Goal: Information Seeking & Learning: Learn about a topic

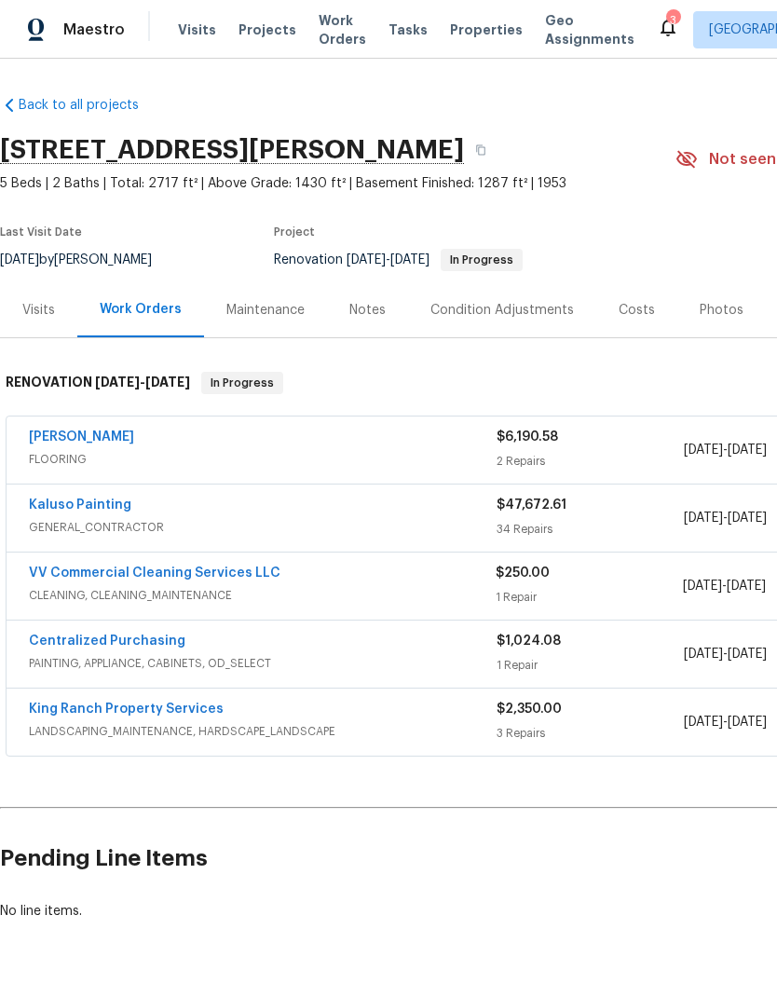
click at [134, 441] on link "Sherwin Williams" at bounding box center [81, 437] width 105 height 13
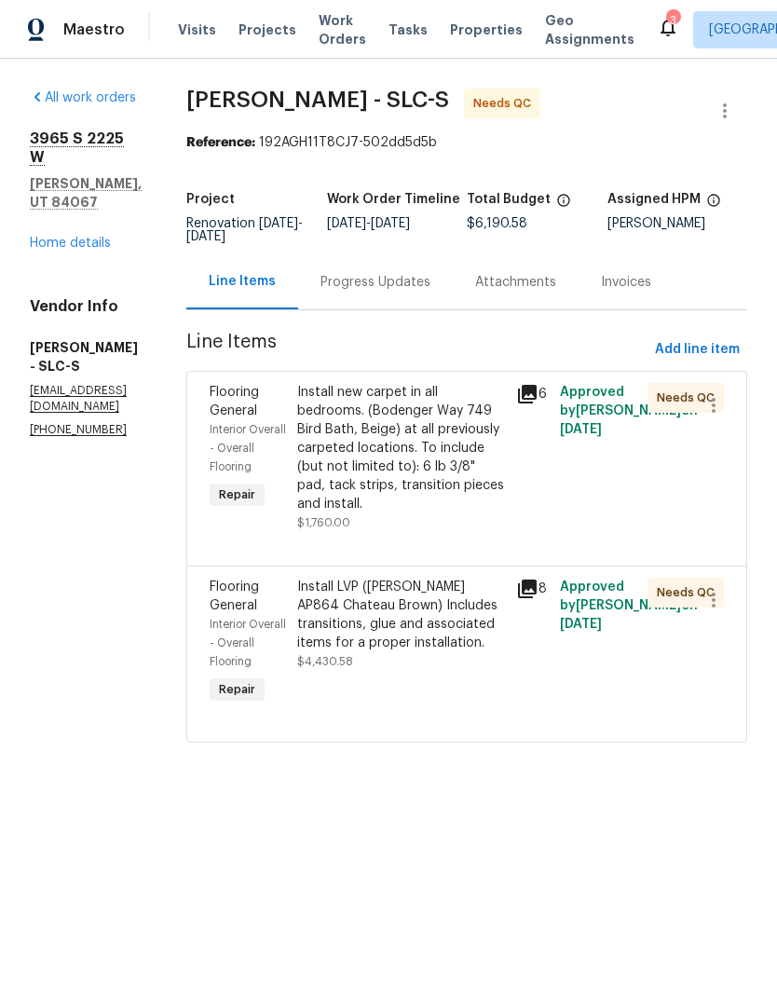
click at [419, 612] on div "Install LVP (Knighton AP864 Chateau Brown) Includes transitions, glue and assoc…" at bounding box center [401, 615] width 208 height 75
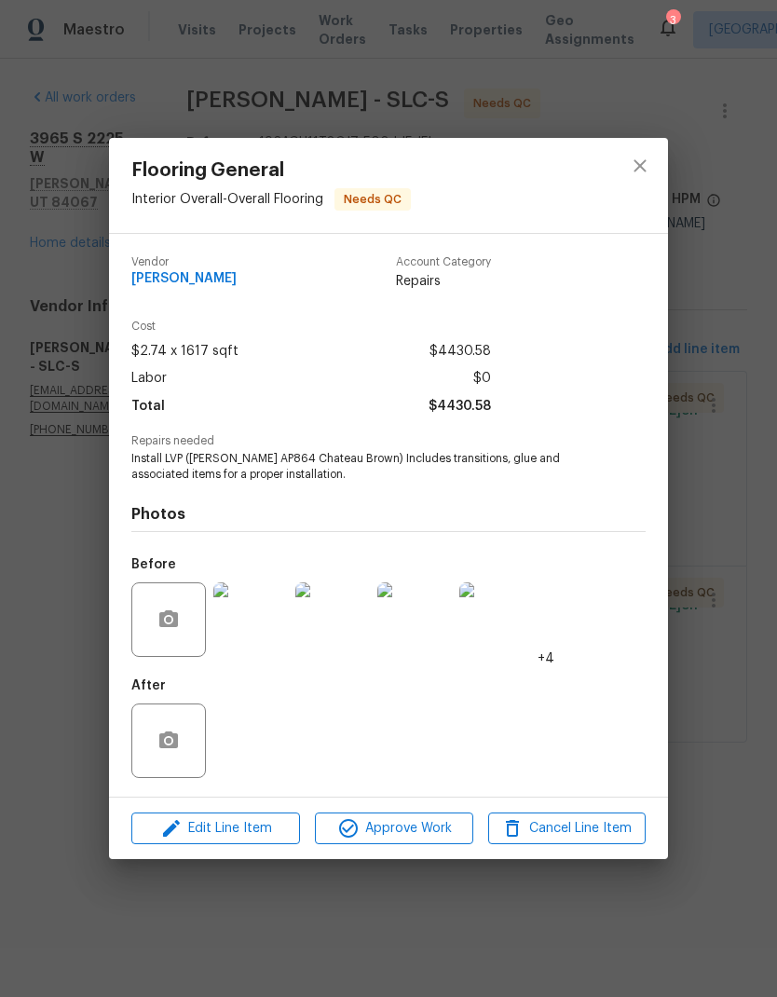
click at [259, 635] on img at bounding box center [250, 620] width 75 height 75
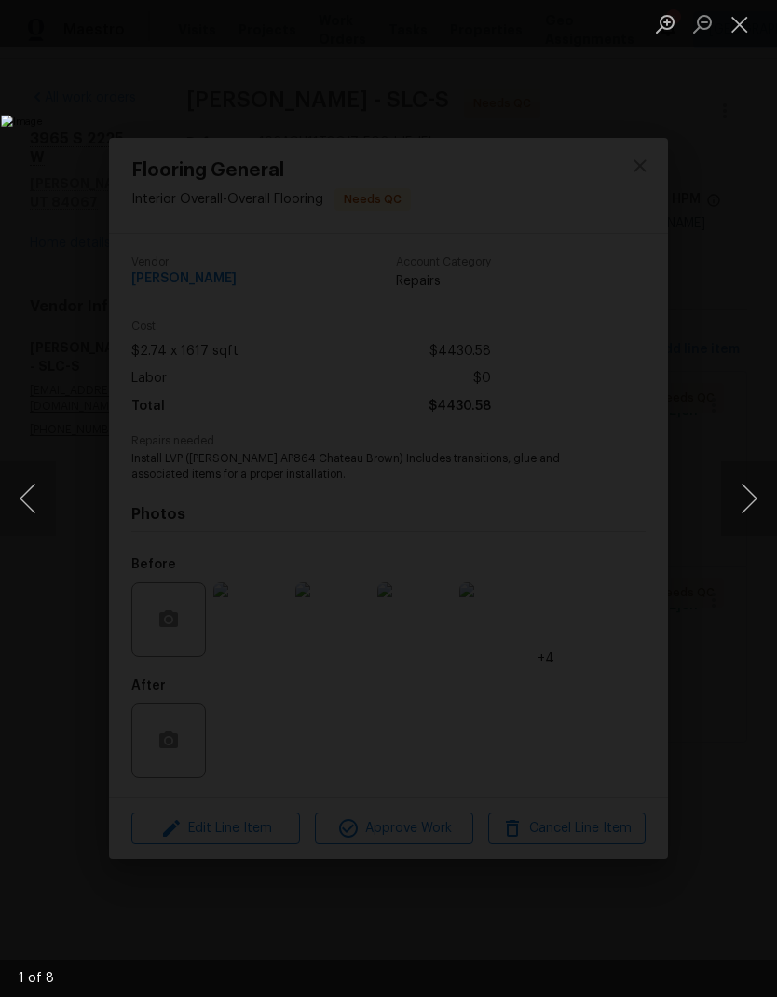
click at [732, 21] on button "Close lightbox" at bounding box center [740, 23] width 37 height 33
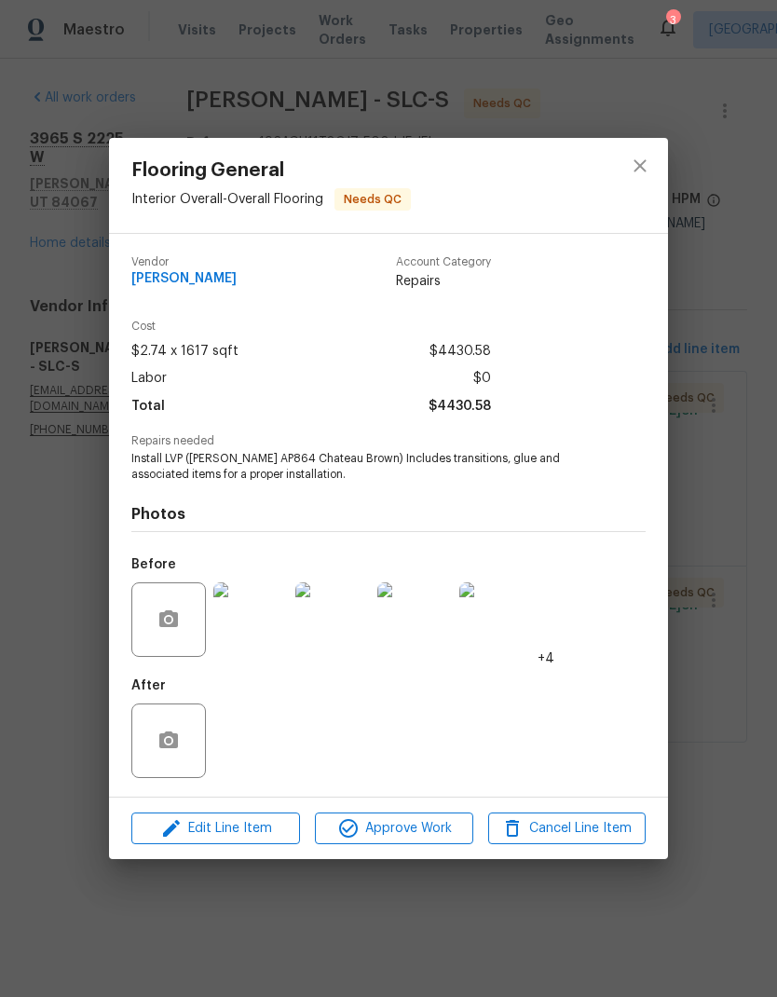
click at [261, 747] on div "After" at bounding box center [388, 728] width 515 height 121
click at [634, 164] on icon "close" at bounding box center [640, 166] width 22 height 22
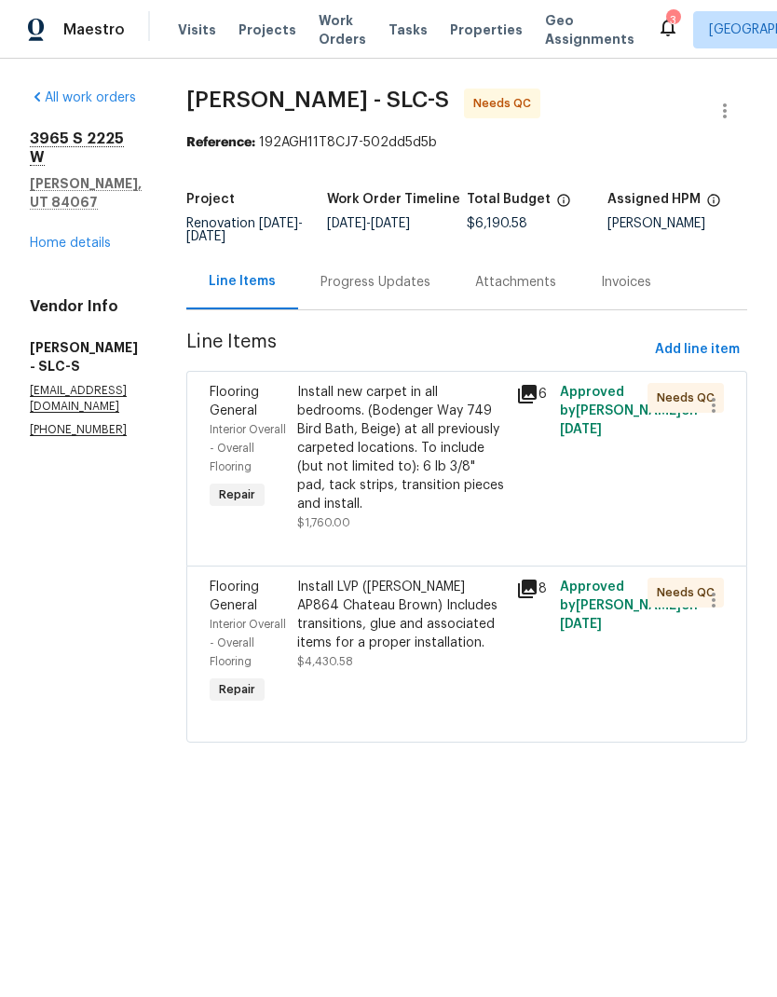
click at [81, 224] on div "All work orders 3965 S 2225 W Roy, UT 84067 Home details Vendor Info Sherwin Wi…" at bounding box center [86, 264] width 112 height 350
click at [415, 441] on div "Install new carpet in all bedrooms. (Bodenger Way 749 Bird Bath, Beige) at all …" at bounding box center [401, 448] width 208 height 131
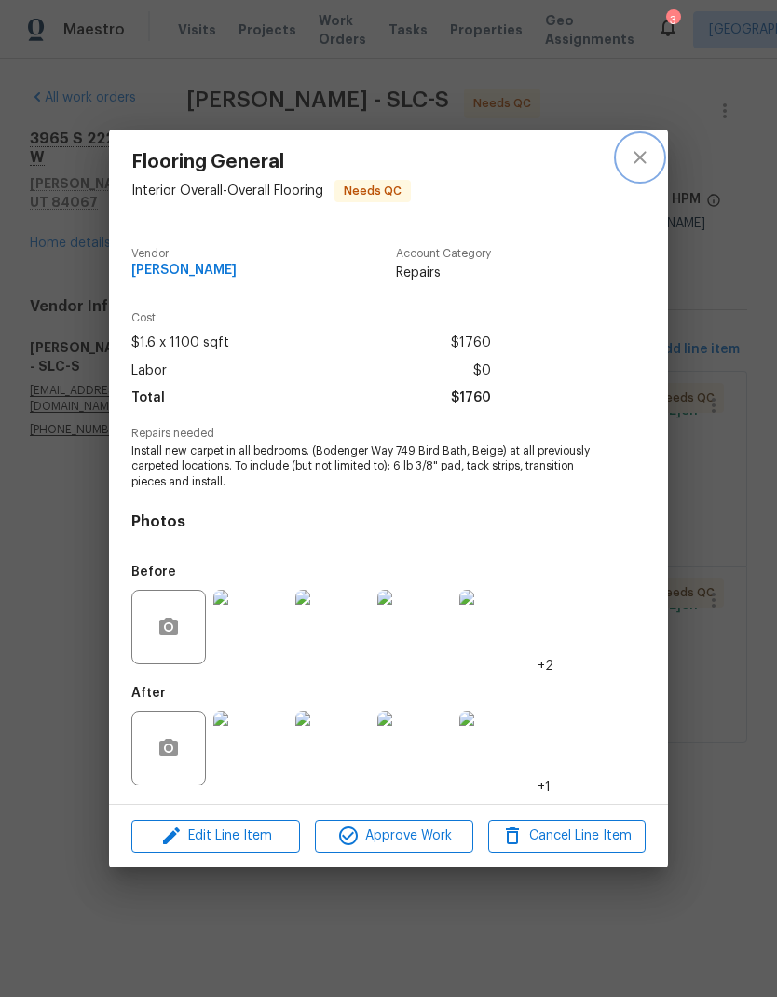
click at [636, 169] on button "close" at bounding box center [640, 157] width 45 height 45
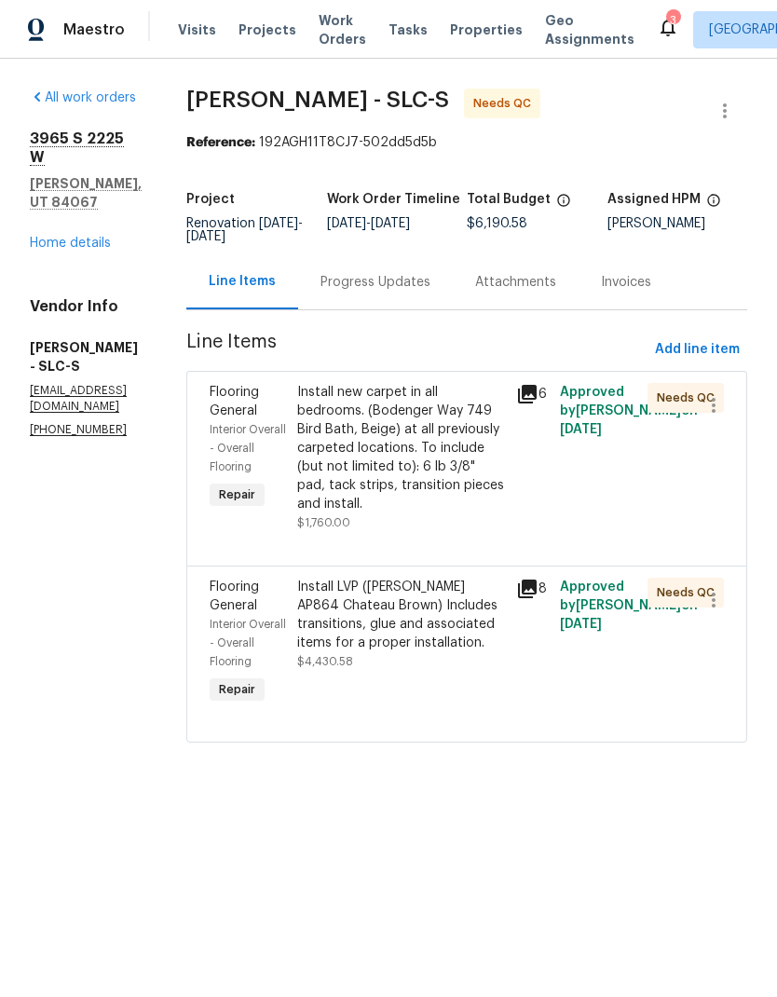
click at [392, 644] on div "Install LVP (Knighton AP864 Chateau Brown) Includes transitions, glue and assoc…" at bounding box center [401, 615] width 208 height 75
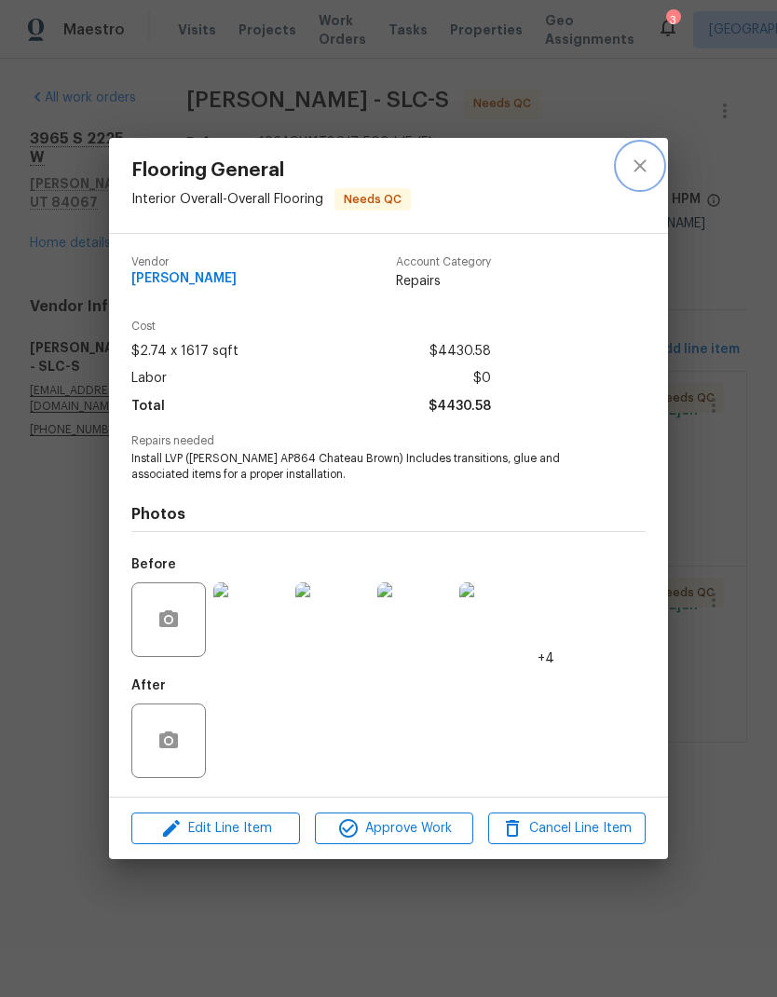
click at [632, 168] on icon "close" at bounding box center [640, 166] width 22 height 22
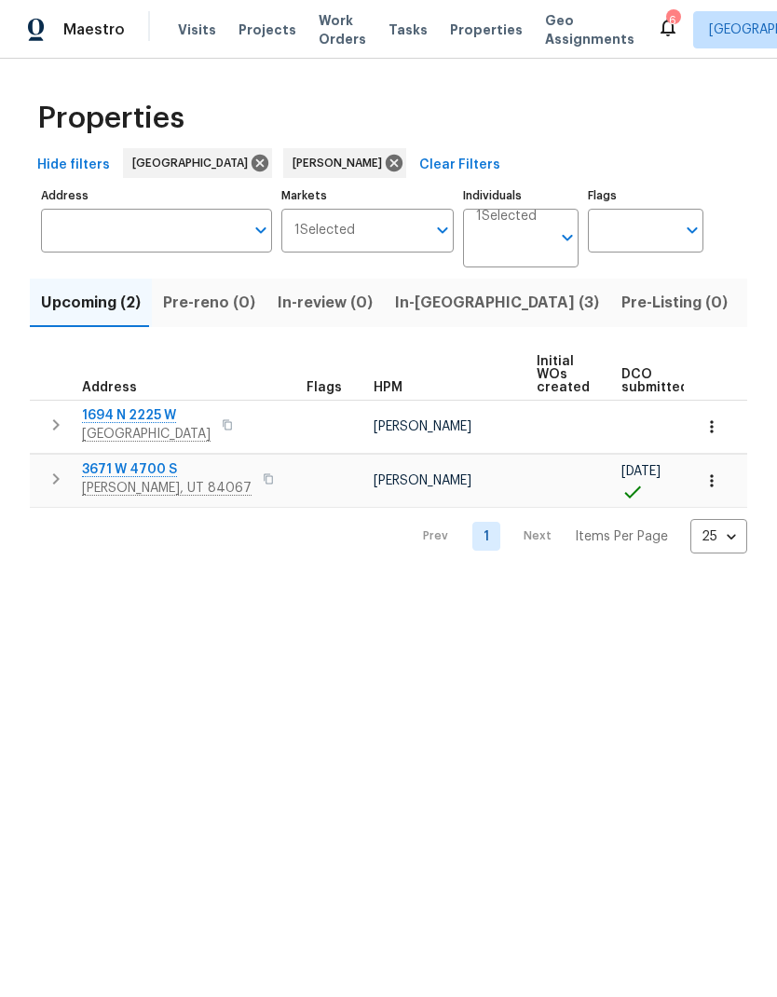
click at [131, 478] on span "3671 W 4700 S" at bounding box center [167, 469] width 170 height 19
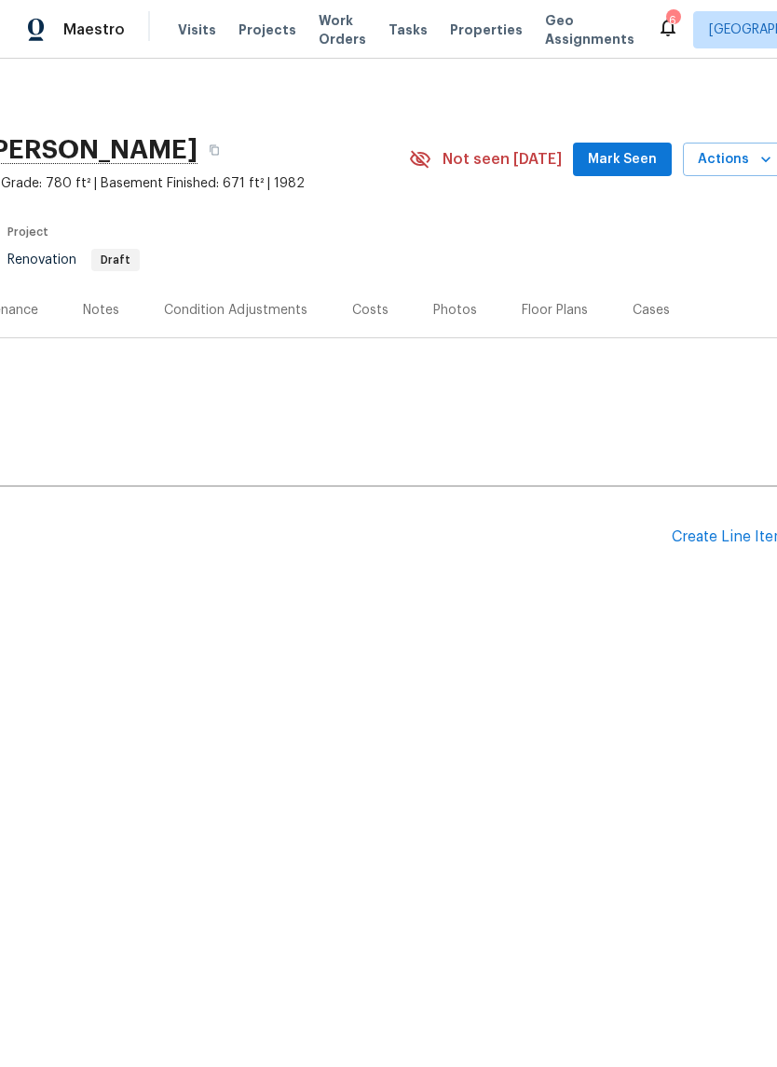
scroll to position [0, 260]
click at [556, 312] on div "Floor Plans" at bounding box center [562, 310] width 66 height 19
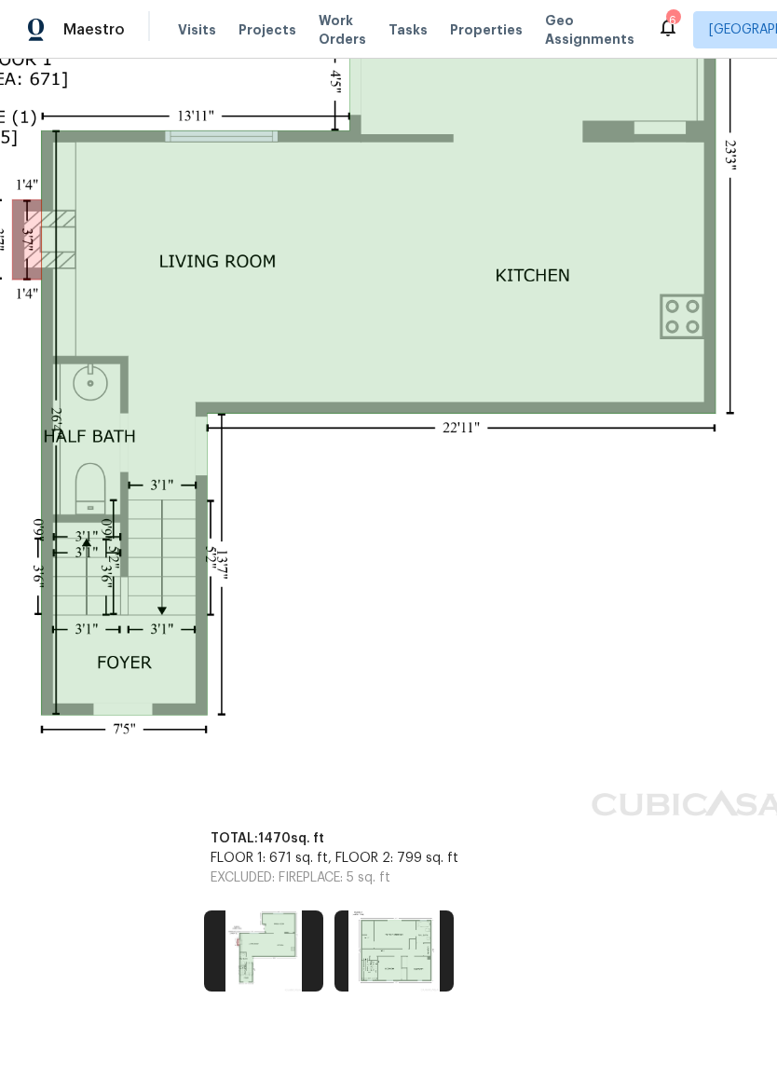
scroll to position [547, 195]
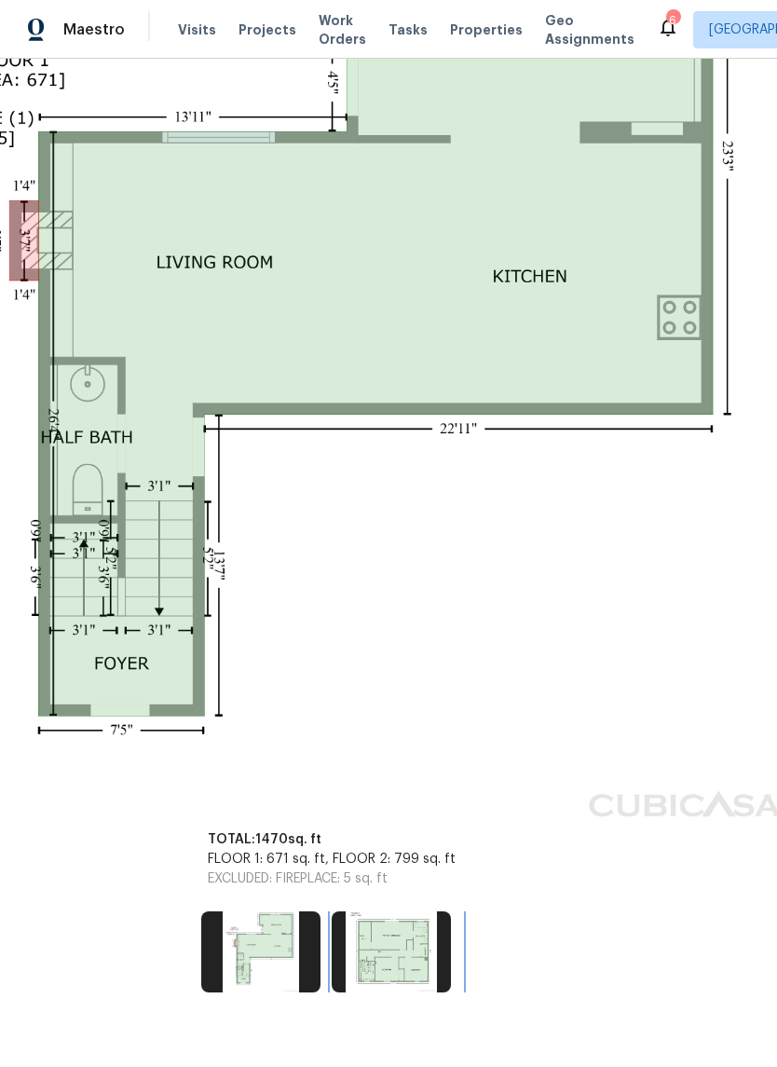
click at [392, 951] on img at bounding box center [391, 952] width 119 height 80
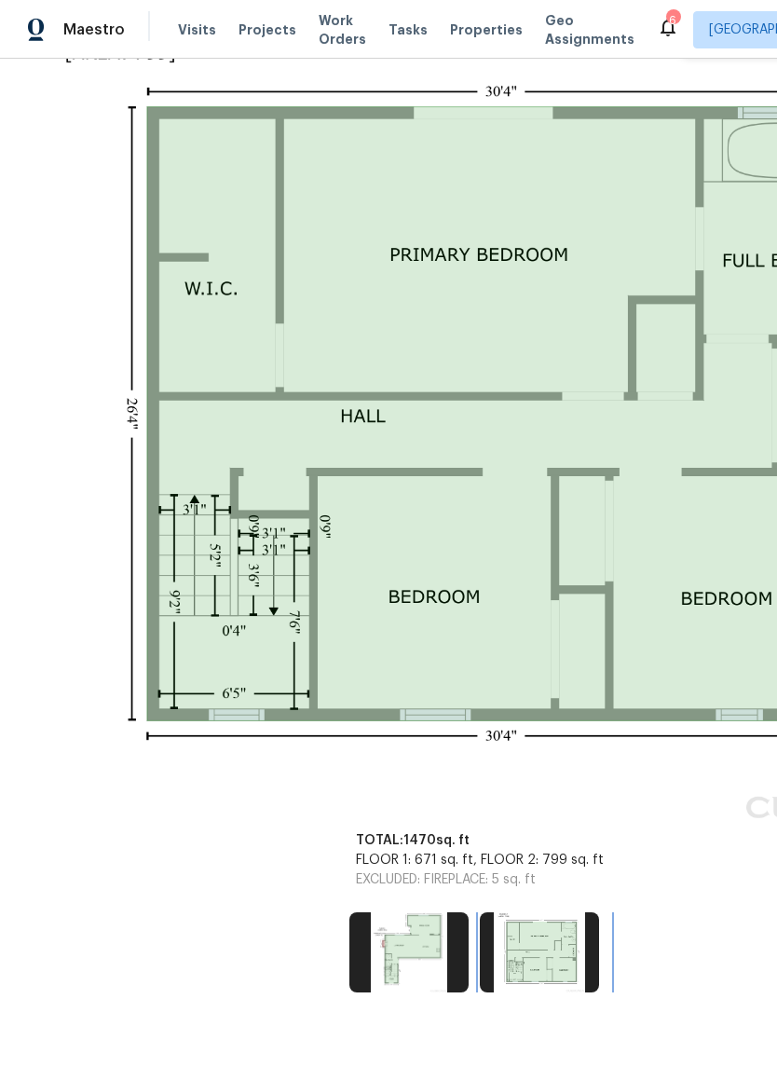
scroll to position [402, 43]
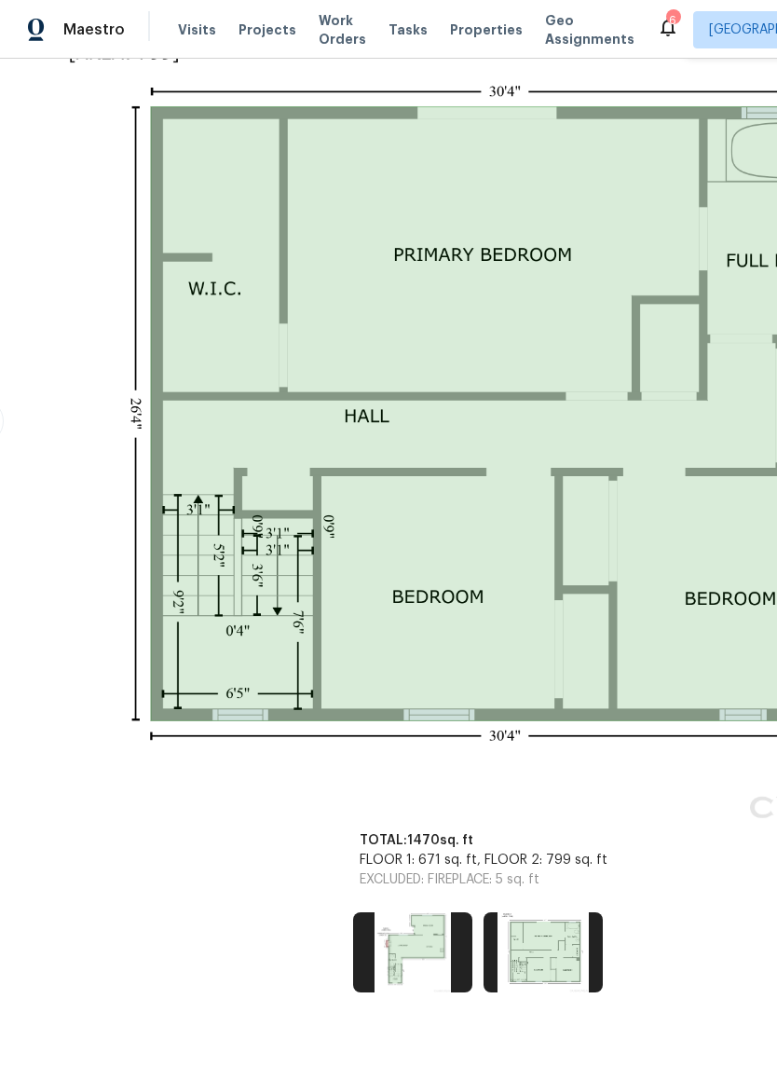
click at [337, 35] on span "Work Orders" at bounding box center [343, 29] width 48 height 37
